Goal: Information Seeking & Learning: Compare options

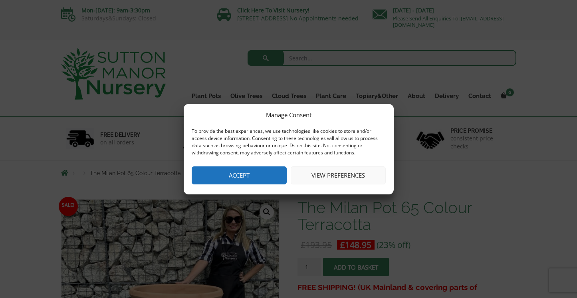
click at [243, 178] on button "Accept" at bounding box center [239, 175] width 95 height 18
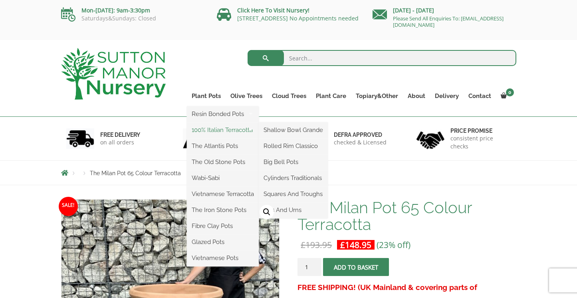
click at [213, 126] on link "100% Italian Terracotta" at bounding box center [223, 130] width 72 height 12
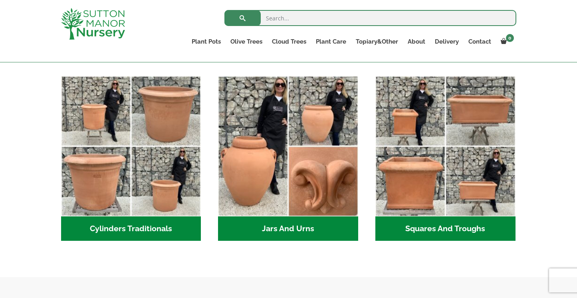
scroll to position [424, 0]
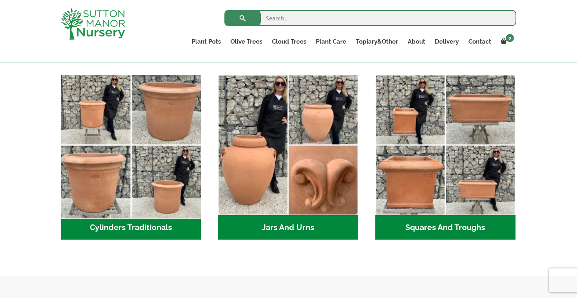
click at [127, 140] on img "Visit product category Cylinders Traditionals" at bounding box center [131, 145] width 147 height 147
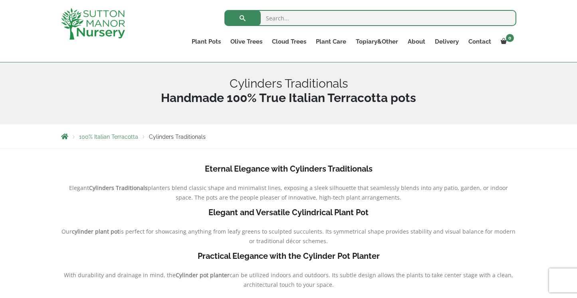
scroll to position [72, 0]
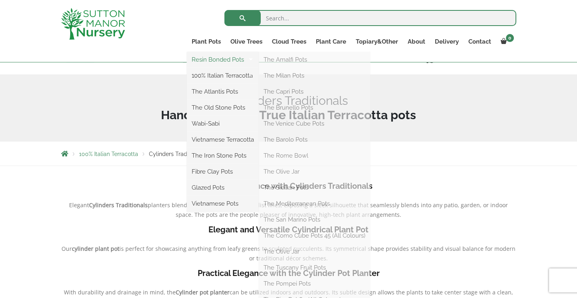
click at [210, 59] on link "Resin Bonded Pots" at bounding box center [223, 60] width 72 height 12
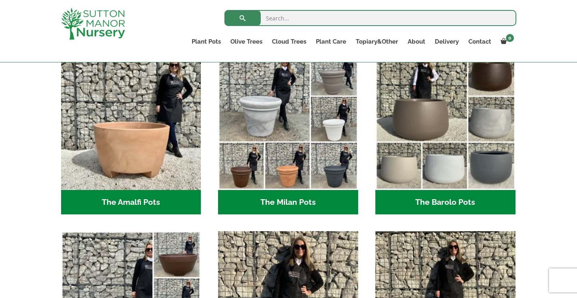
scroll to position [232, 0]
click at [291, 208] on h2 "The Milan Pots (35)" at bounding box center [288, 202] width 140 height 25
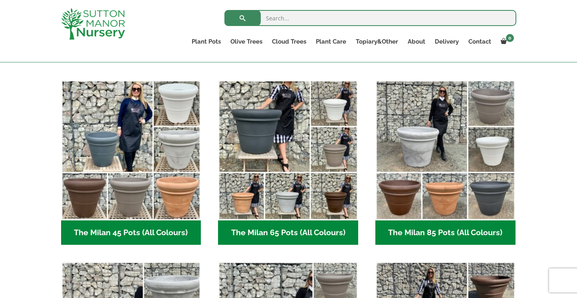
scroll to position [183, 0]
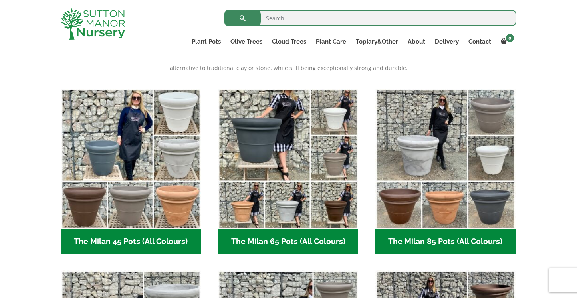
click at [271, 233] on h2 "The Milan 65 Pots (All Colours) (6)" at bounding box center [288, 241] width 140 height 25
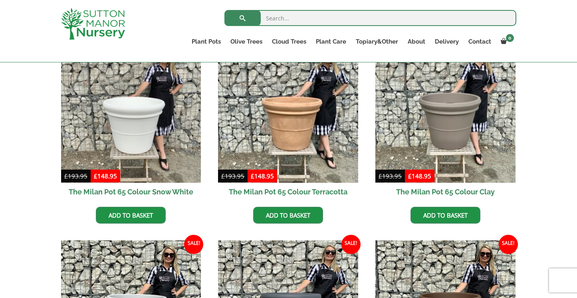
scroll to position [422, 0]
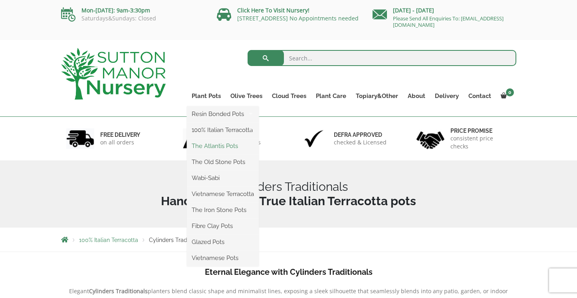
click at [215, 146] on link "The Atlantis Pots" at bounding box center [223, 146] width 72 height 12
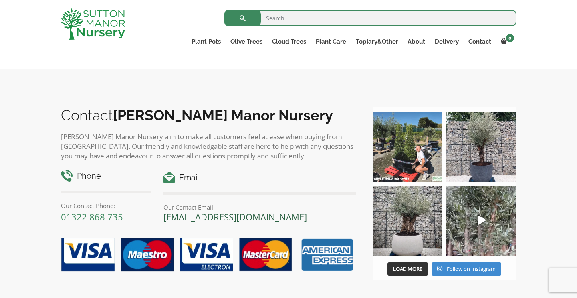
scroll to position [722, 0]
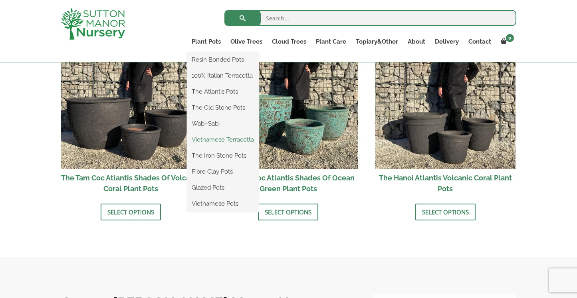
click at [219, 141] on link "Vietnamese Terracotta" at bounding box center [223, 139] width 72 height 12
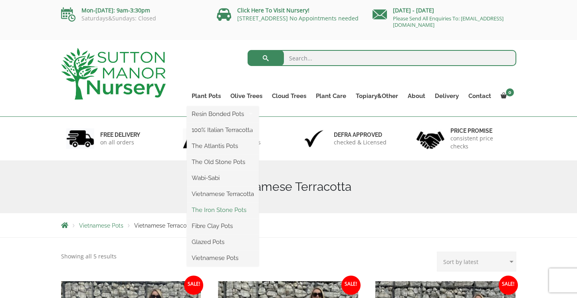
click at [209, 209] on link "The Iron Stone Pots" at bounding box center [223, 210] width 72 height 12
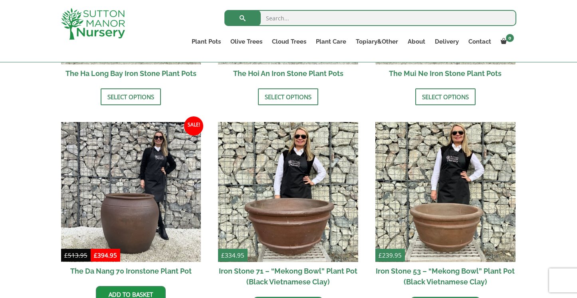
scroll to position [425, 0]
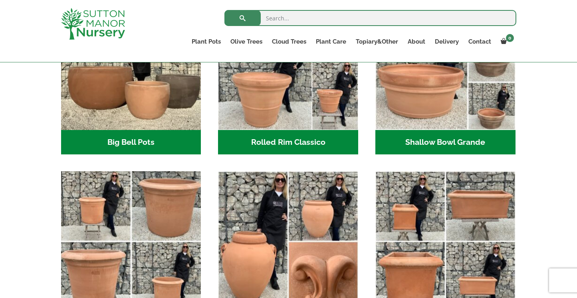
scroll to position [253, 0]
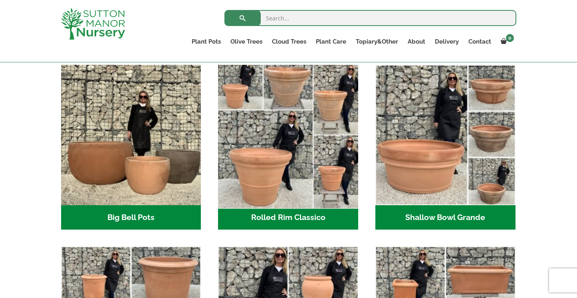
click at [284, 150] on img "Visit product category Rolled Rim Classico" at bounding box center [288, 134] width 147 height 147
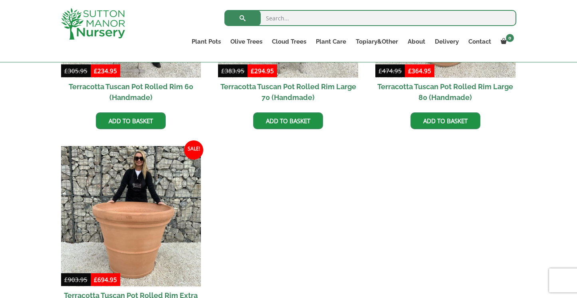
scroll to position [752, 0]
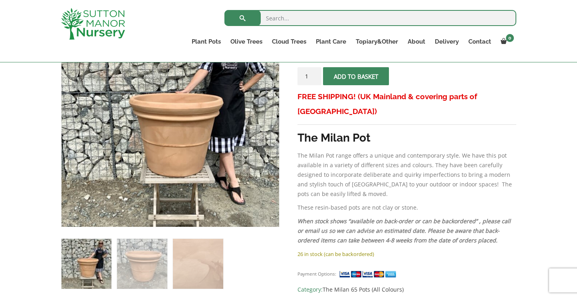
scroll to position [163, 0]
